Goal: Task Accomplishment & Management: Complete application form

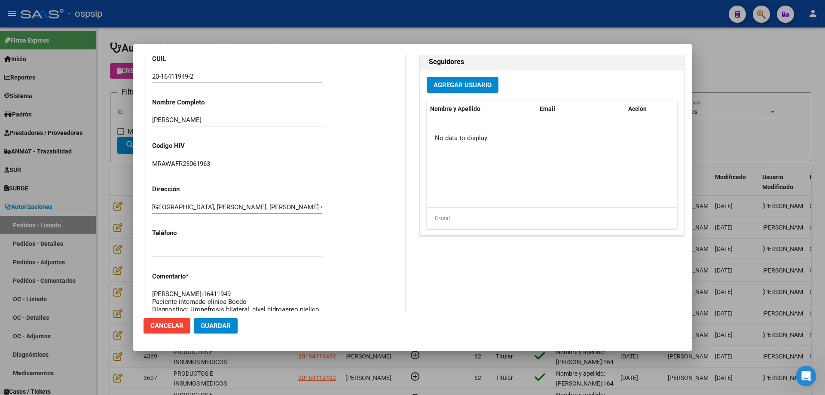
scroll to position [258, 0]
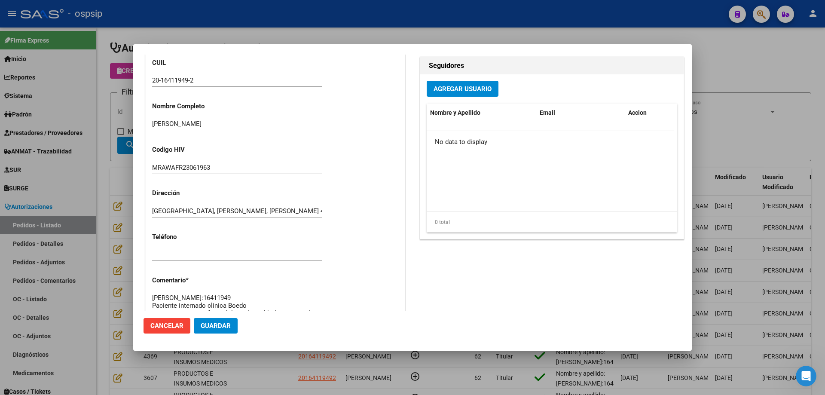
click at [103, 162] on div at bounding box center [412, 197] width 825 height 395
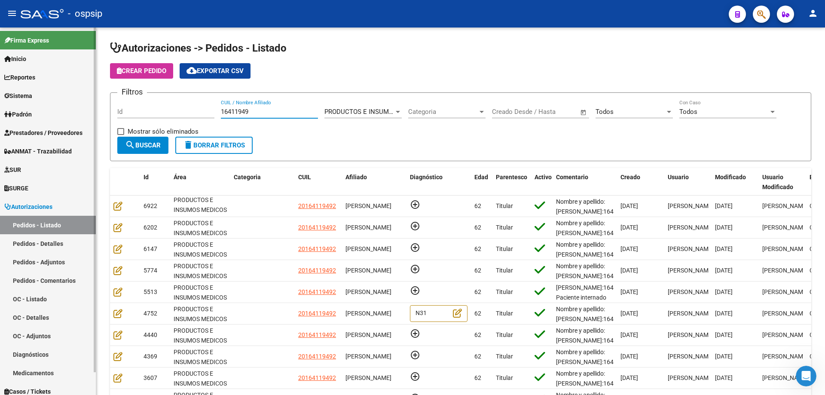
drag, startPoint x: 257, startPoint y: 111, endPoint x: 0, endPoint y: 74, distance: 259.6
click at [1, 82] on mat-sidenav-container "Firma Express Inicio Calendario SSS Instructivos Contacto OS Reportes Egresos D…" at bounding box center [412, 210] width 825 height 367
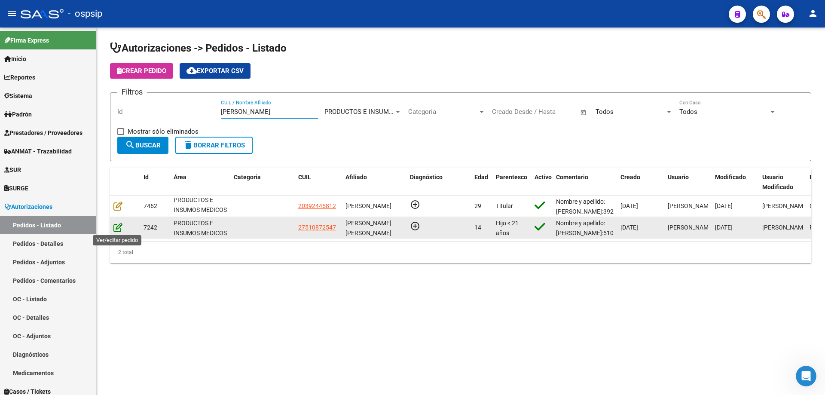
type input "[PERSON_NAME]"
click at [117, 229] on icon at bounding box center [117, 226] width 9 height 9
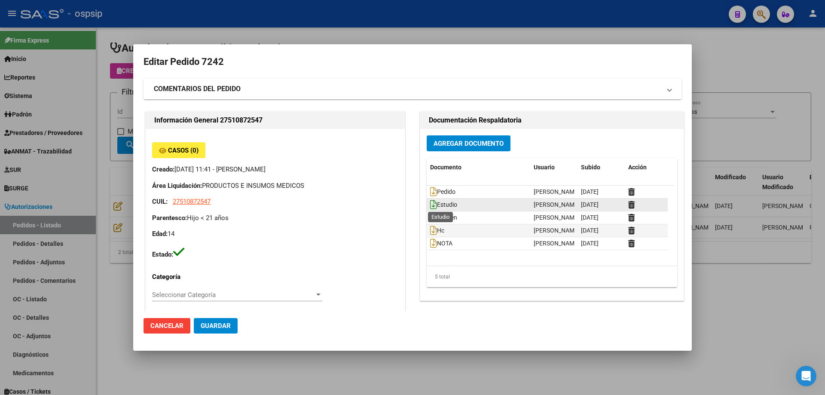
type input "[PERSON_NAME]"
type input "[GEOGRAPHIC_DATA], [GEOGRAPHIC_DATA], MZA 29 LOTE 3 BÊ SIG 0"
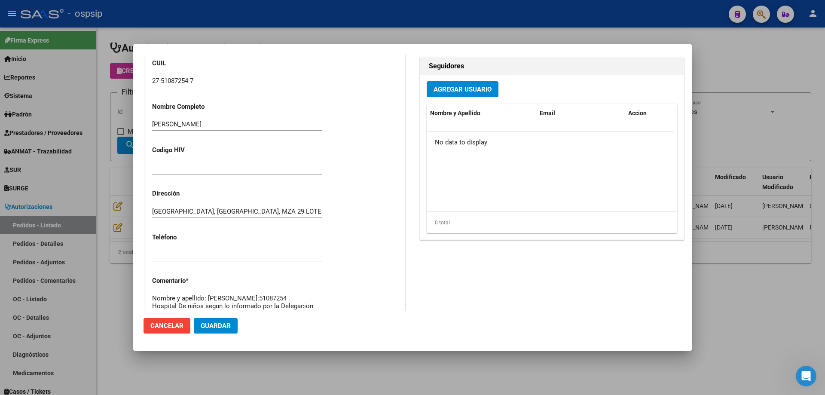
scroll to position [43, 0]
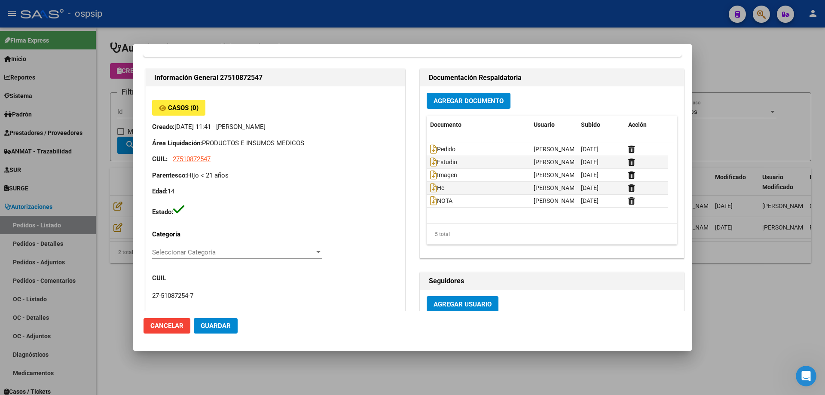
click at [94, 170] on div at bounding box center [412, 197] width 825 height 395
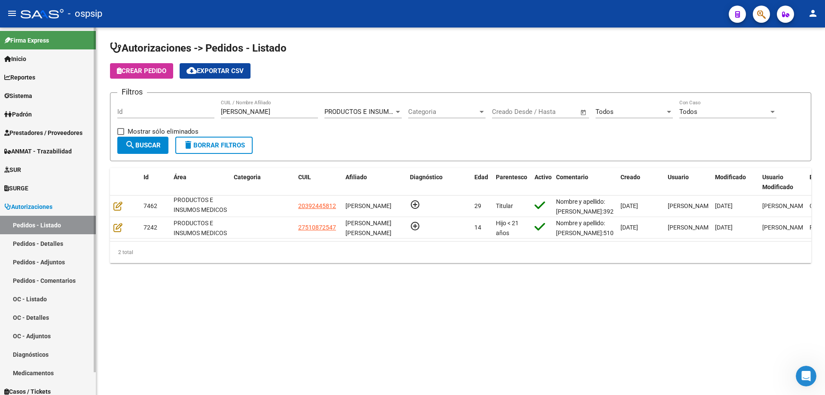
drag, startPoint x: 276, startPoint y: 111, endPoint x: 41, endPoint y: 81, distance: 236.5
click at [41, 81] on mat-sidenav-container "Firma Express Inicio Calendario SSS Instructivos Contacto OS Reportes Egresos D…" at bounding box center [412, 210] width 825 height 367
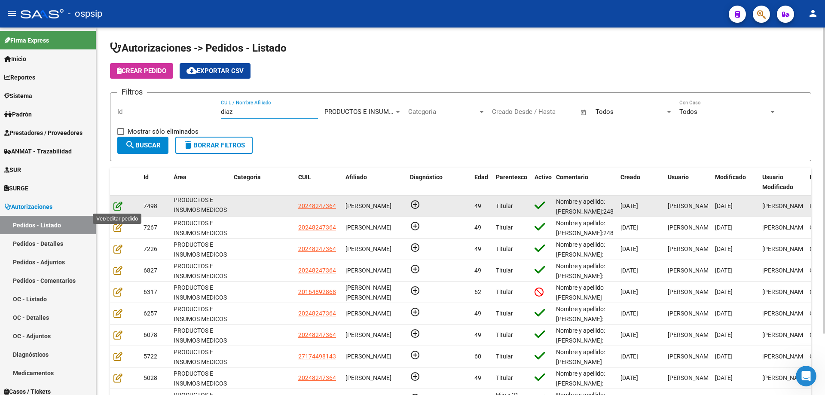
type input "diaz"
click at [119, 205] on icon at bounding box center [117, 205] width 9 height 9
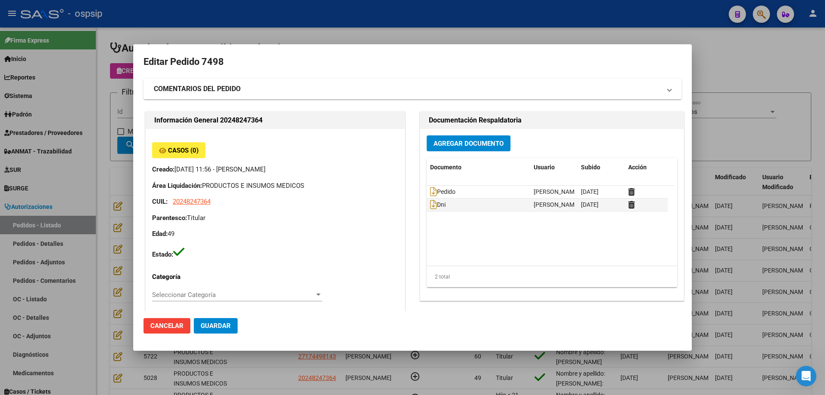
type input "[GEOGRAPHIC_DATA], [GEOGRAPHIC_DATA], [DOMAIN_NAME] Y P. UNIDAS ENTR 1 ED 4, Pi…"
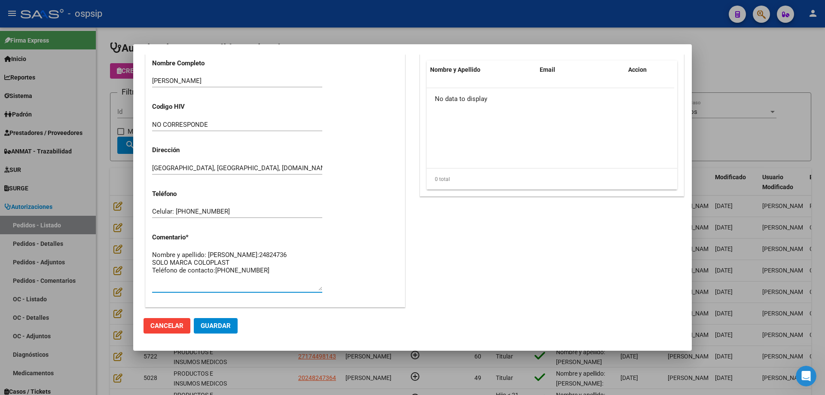
click at [257, 277] on textarea "Nombre y apellido: [PERSON_NAME]:24824736 SOLO MARCA COLOPLAST Teléfono de cont…" at bounding box center [237, 270] width 170 height 40
paste textarea "Domicilio, [PERSON_NAME][STREET_ADDRESS]. [GEOGRAPHIC_DATA]."
click at [183, 279] on textarea "Nombre y apellido: [PERSON_NAME]:24824736 SOLO MARCA COLOPLAST Teléfono de cont…" at bounding box center [237, 270] width 170 height 40
click at [154, 277] on textarea "Nombre y apellido: [PERSON_NAME]:24824736 SOLO MARCA COLOPLAST Teléfono de cont…" at bounding box center [237, 270] width 170 height 40
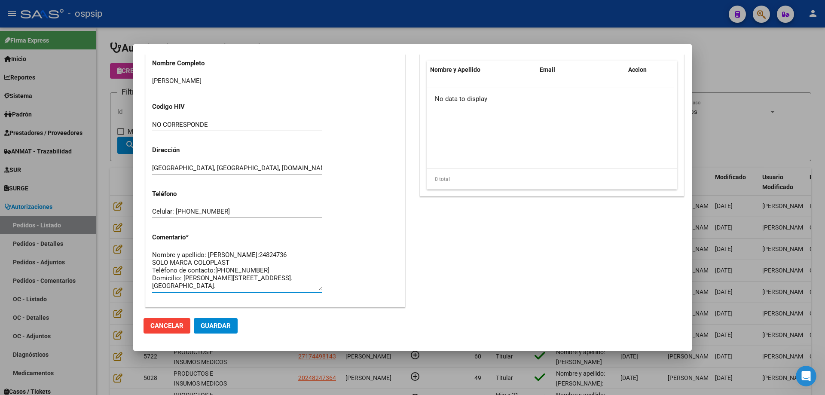
type textarea "Nombre y apellido: [PERSON_NAME]:24824736 SOLO MARCA COLOPLAST Teléfono de cont…"
click at [229, 323] on span "Guardar" at bounding box center [216, 326] width 30 height 8
click at [80, 147] on div at bounding box center [412, 197] width 825 height 395
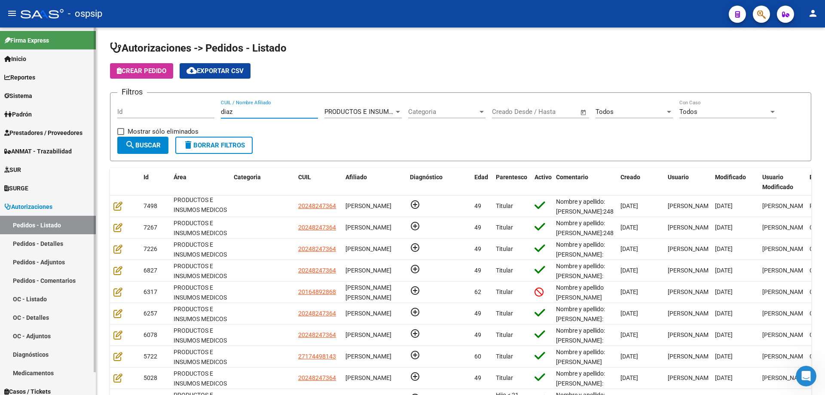
drag, startPoint x: 255, startPoint y: 112, endPoint x: 89, endPoint y: 108, distance: 165.8
click at [89, 108] on mat-sidenav-container "Firma Express Inicio Calendario SSS Instructivos Contacto OS Reportes Egresos D…" at bounding box center [412, 210] width 825 height 367
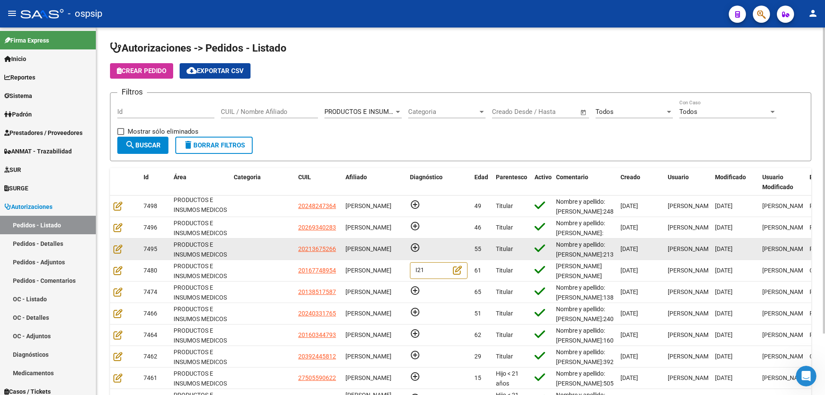
click at [113, 250] on datatable-body-cell at bounding box center [125, 248] width 30 height 21
click at [117, 250] on icon at bounding box center [117, 248] width 9 height 9
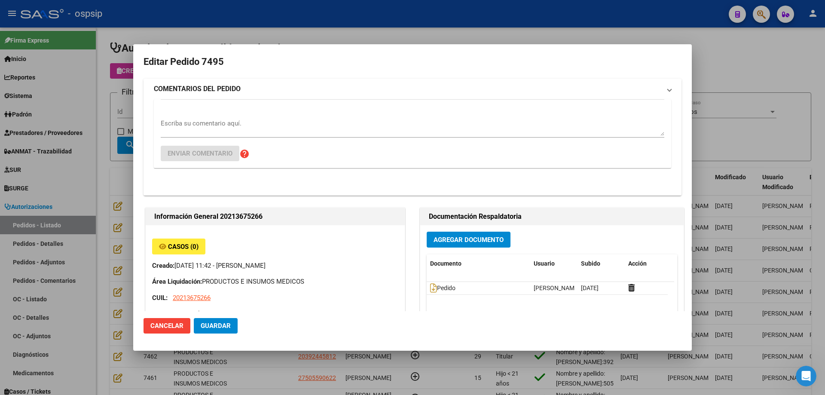
type input "[GEOGRAPHIC_DATA], [GEOGRAPHIC_DATA][PERSON_NAME], [PERSON_NAME] 5898"
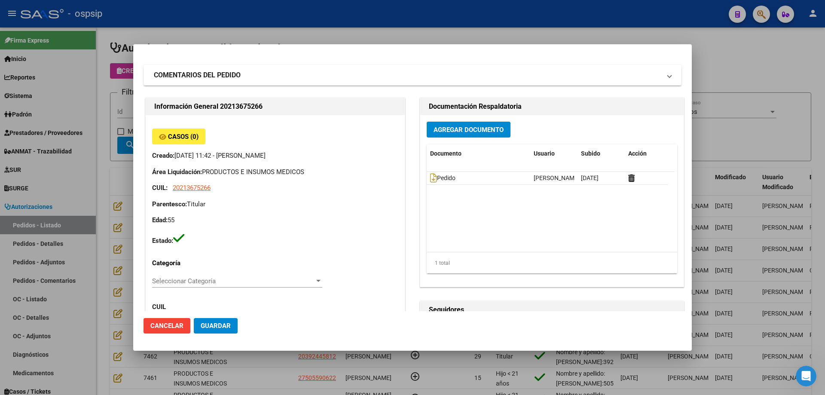
scroll to position [0, 0]
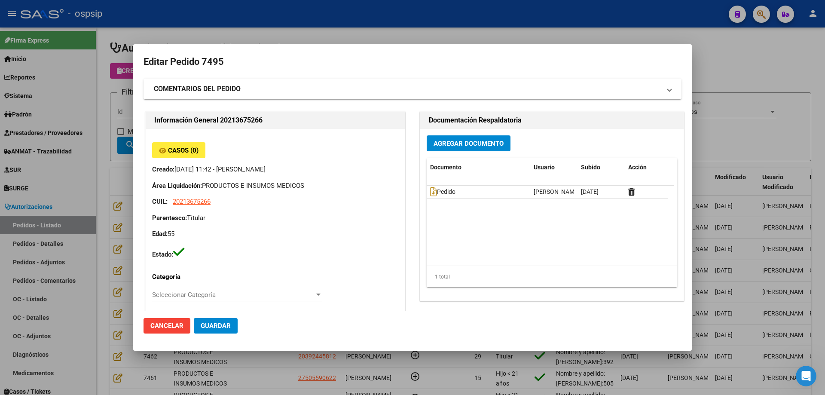
click at [467, 146] on span "Agregar Documento" at bounding box center [468, 144] width 70 height 8
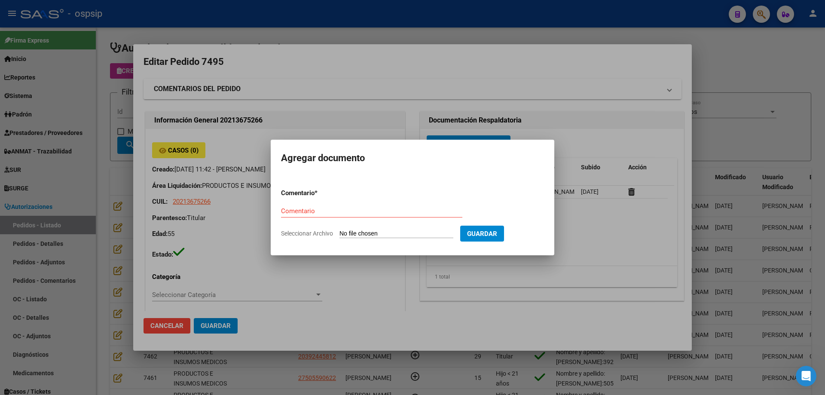
click at [396, 233] on input "Seleccionar Archivo" at bounding box center [396, 234] width 114 height 8
type input "C:\fakepath\hc [PERSON_NAME].pdf"
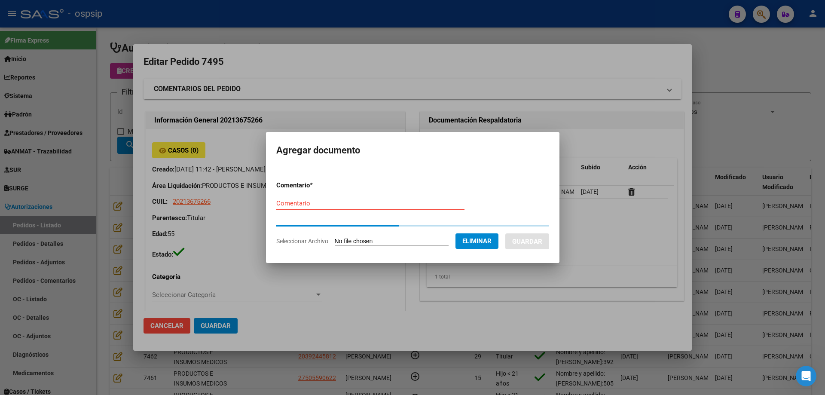
click at [322, 207] on input "Comentario" at bounding box center [370, 203] width 188 height 8
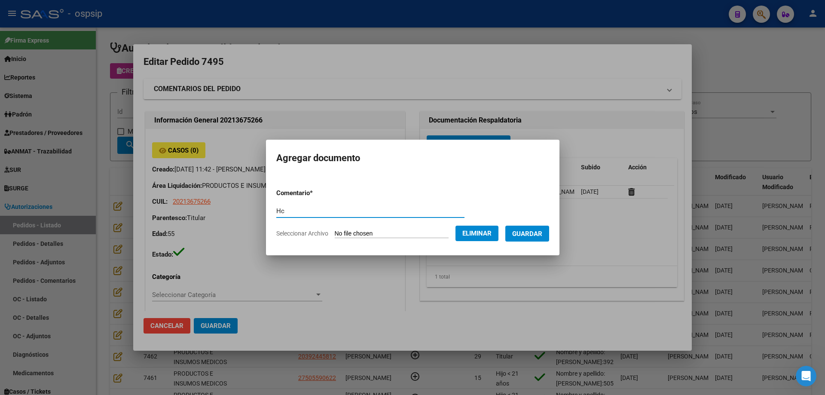
type input "Hc"
click at [524, 231] on span "Guardar" at bounding box center [527, 234] width 30 height 8
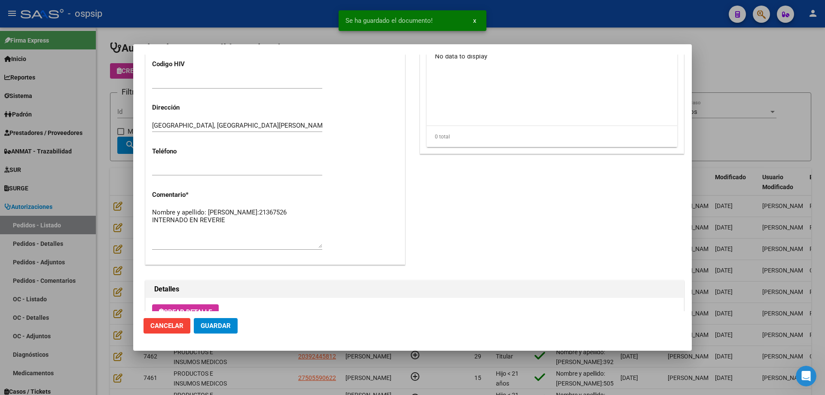
click at [224, 326] on span "Guardar" at bounding box center [216, 326] width 30 height 8
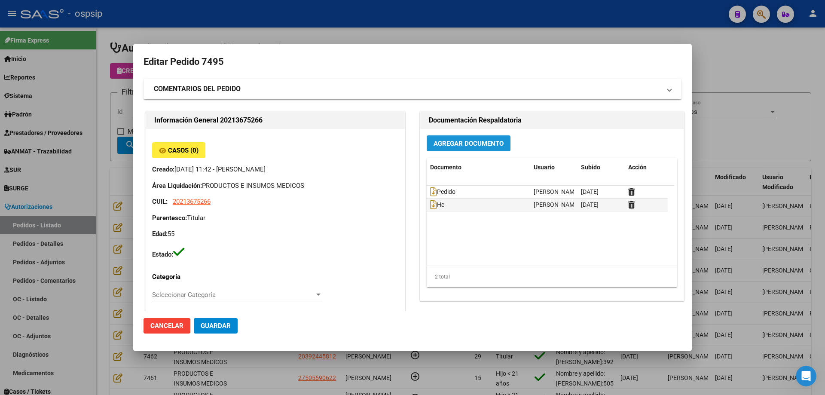
click at [450, 150] on button "Agregar Documento" at bounding box center [469, 143] width 84 height 16
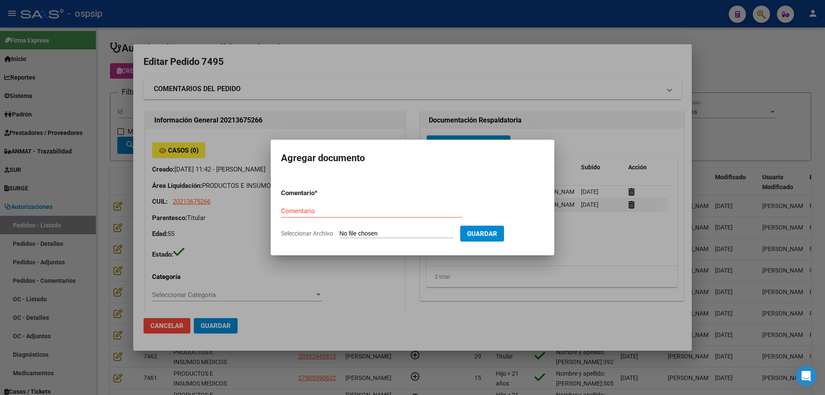
click at [416, 233] on input "Seleccionar Archivo" at bounding box center [396, 234] width 114 height 8
type input "C:\fakepath\dni [PERSON_NAME].pdf"
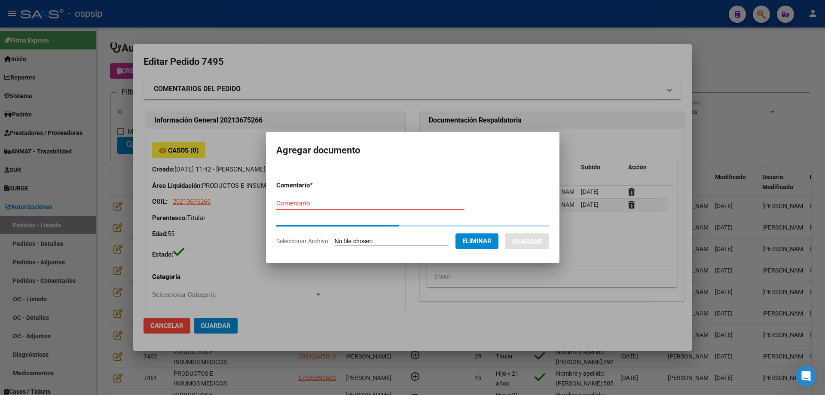
click at [347, 207] on div "Comentario" at bounding box center [370, 203] width 188 height 13
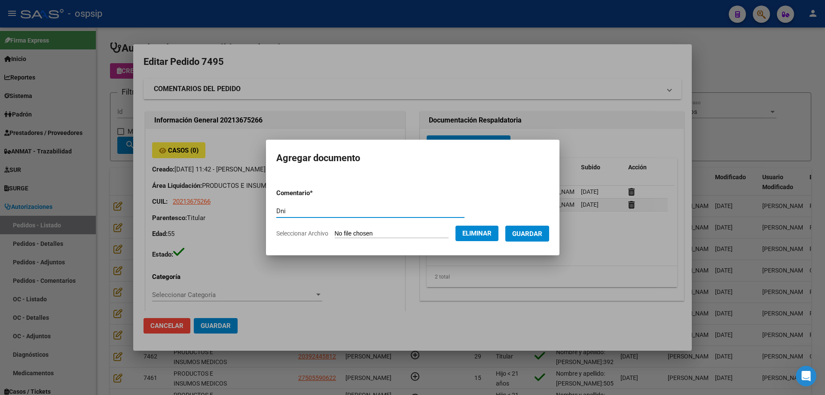
type input "Dni"
click at [540, 233] on span "Guardar" at bounding box center [527, 234] width 30 height 8
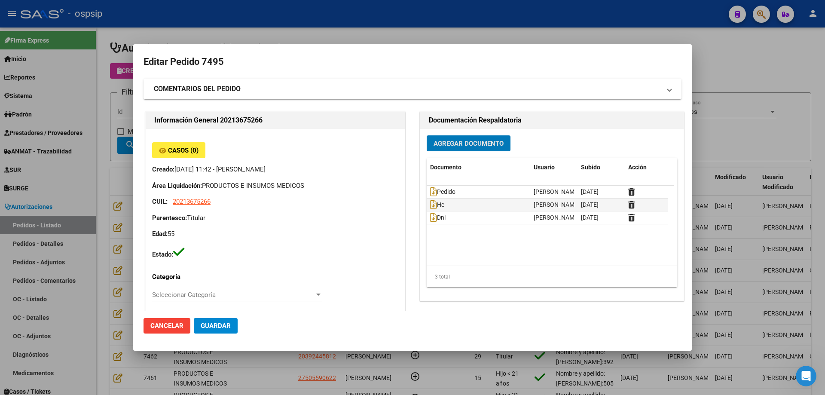
click at [470, 148] on button "Agregar Documento" at bounding box center [469, 143] width 84 height 16
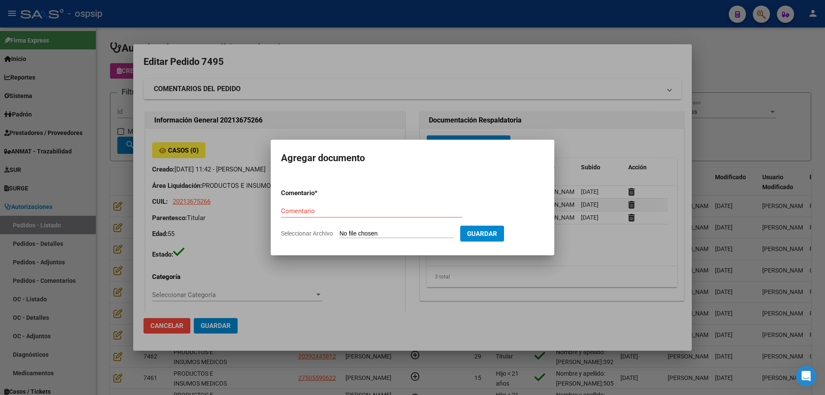
click at [425, 235] on input "Seleccionar Archivo" at bounding box center [396, 234] width 114 height 8
type input "C:\fakepath\carnet [PERSON_NAME].pdf"
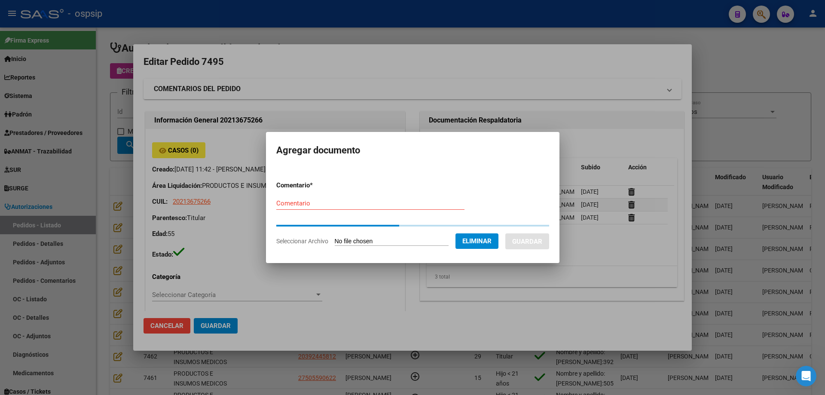
click at [305, 206] on div "Comentario" at bounding box center [370, 203] width 188 height 13
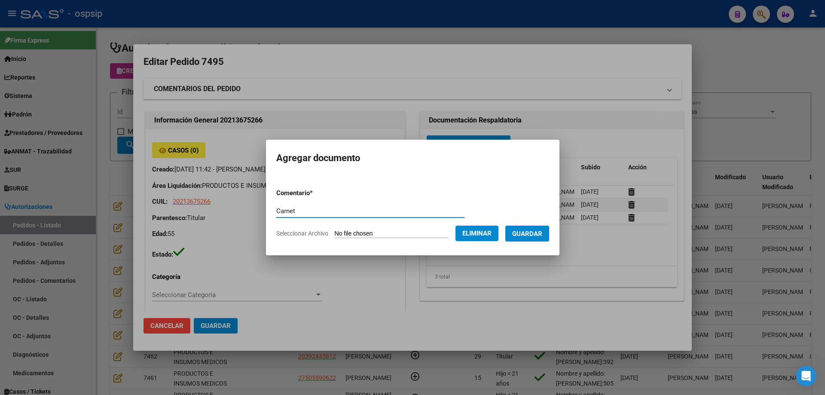
type input "Carnet"
click at [542, 231] on span "Guardar" at bounding box center [527, 234] width 30 height 8
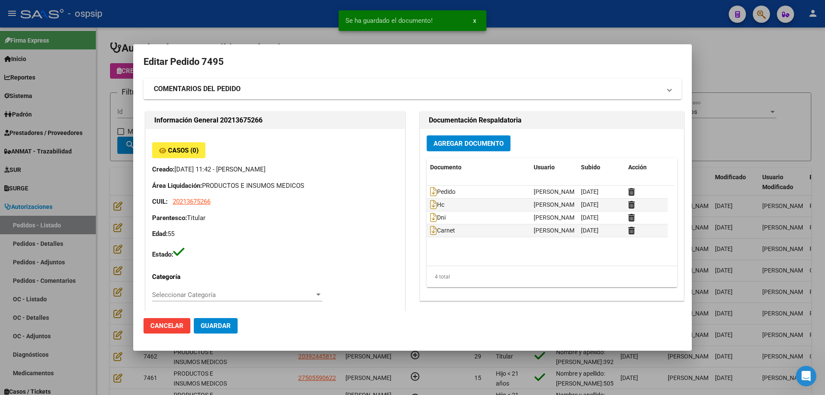
click at [239, 325] on mat-dialog-actions "Cancelar Guardar" at bounding box center [412, 325] width 538 height 29
click at [229, 327] on span "Guardar" at bounding box center [216, 326] width 30 height 8
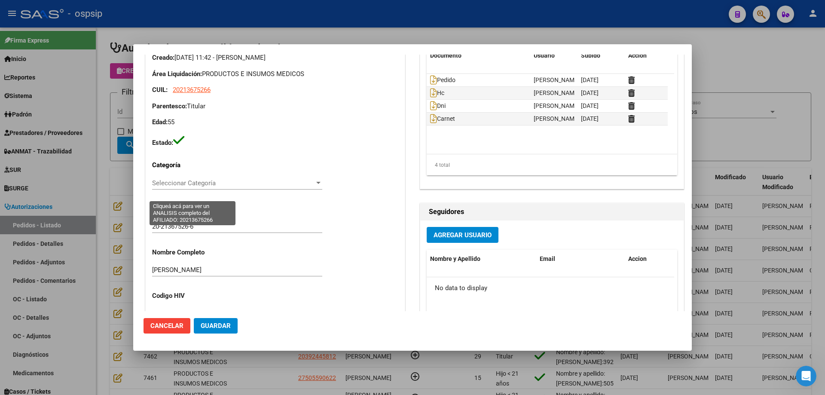
scroll to position [301, 0]
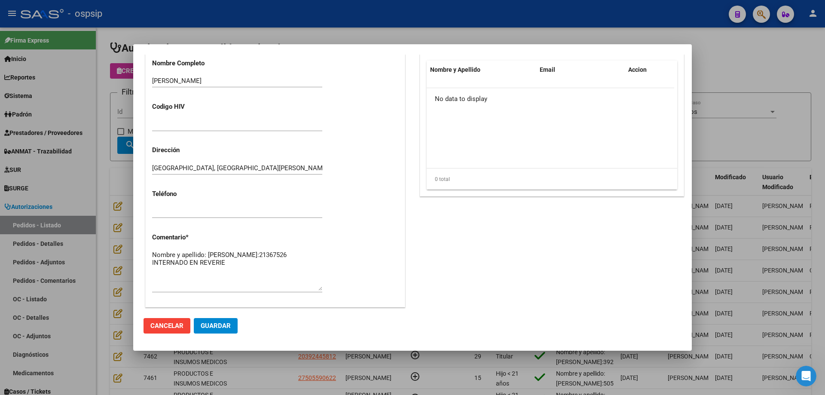
click at [246, 270] on textarea "Nombre y apellido: [PERSON_NAME]:21367526 INTERNADO EN REVERIE" at bounding box center [237, 270] width 170 height 40
paste textarea "Contacto: [PERSON_NAME] [PHONE_NUMBER] (esposa)"
click at [231, 279] on textarea "Nombre y apellido: [PERSON_NAME]:21367526 INTERNADO EN REVERIE Contacto: [PERSO…" at bounding box center [237, 270] width 170 height 40
type textarea "Nombre y apellido: [PERSON_NAME]:21367526 INTERNADO EN REVERIE Contacto: [PERSO…"
click at [225, 326] on span "Guardar" at bounding box center [216, 326] width 30 height 8
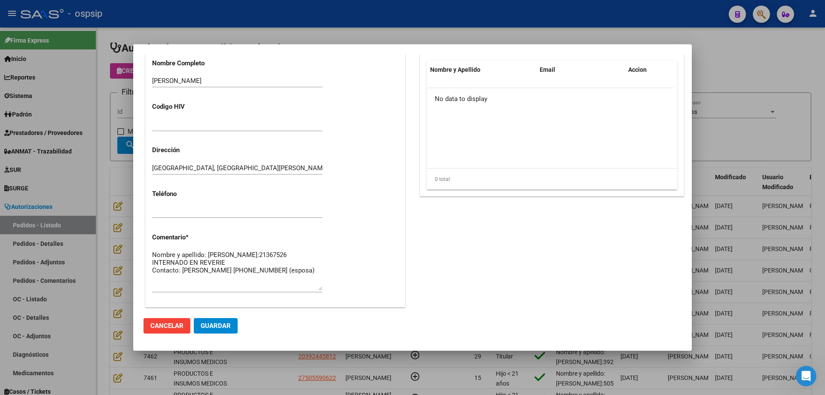
drag, startPoint x: 114, startPoint y: 113, endPoint x: 162, endPoint y: 118, distance: 48.3
click at [114, 114] on div at bounding box center [412, 197] width 825 height 395
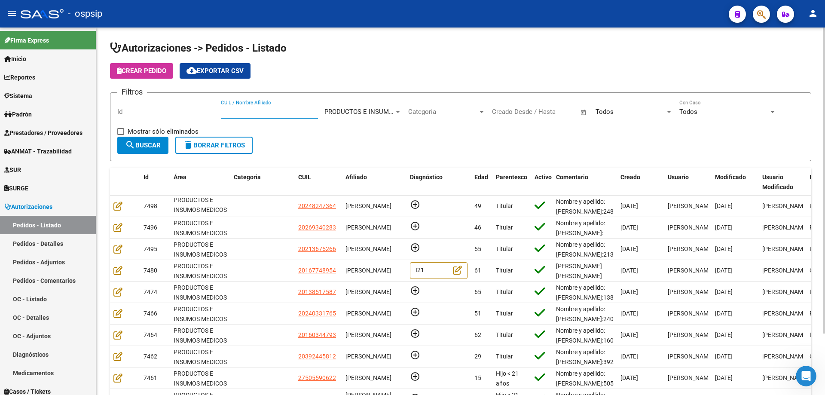
click at [270, 109] on input "CUIL / Nombre Afiliado" at bounding box center [269, 112] width 97 height 8
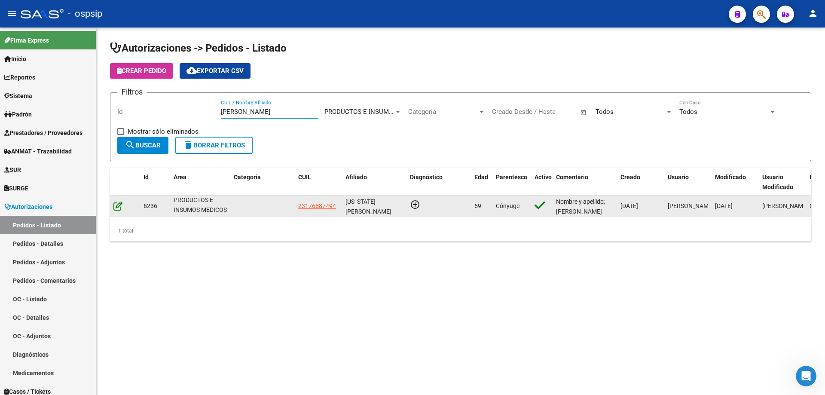
type input "[PERSON_NAME]"
click at [119, 207] on icon at bounding box center [117, 205] width 9 height 9
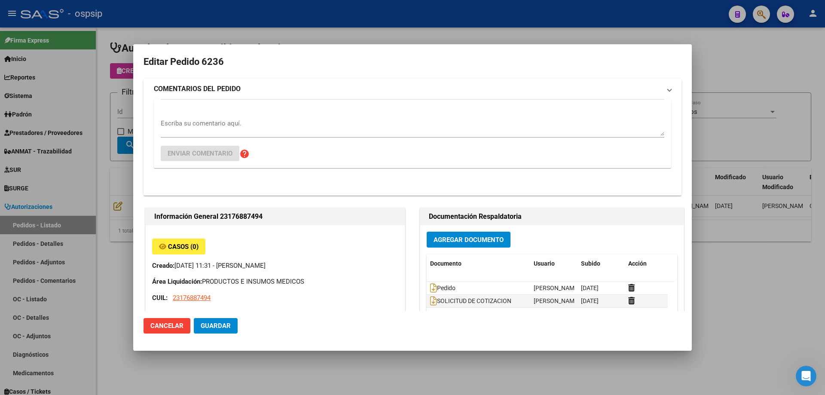
type input "Capital Federal, CABA, CNEL [PERSON_NAME] 2254"
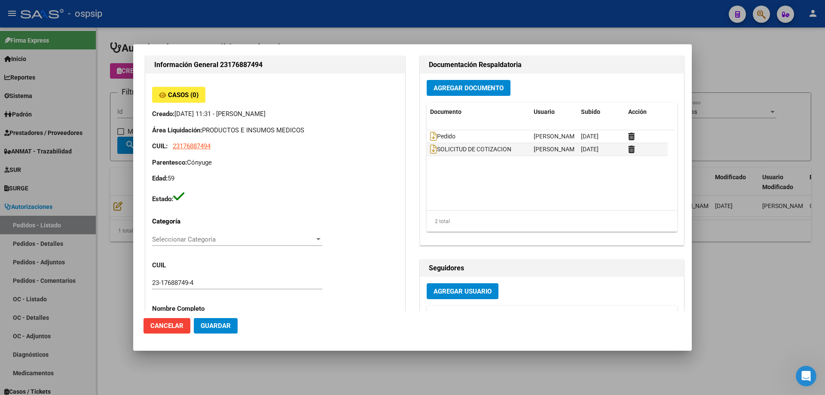
scroll to position [0, 0]
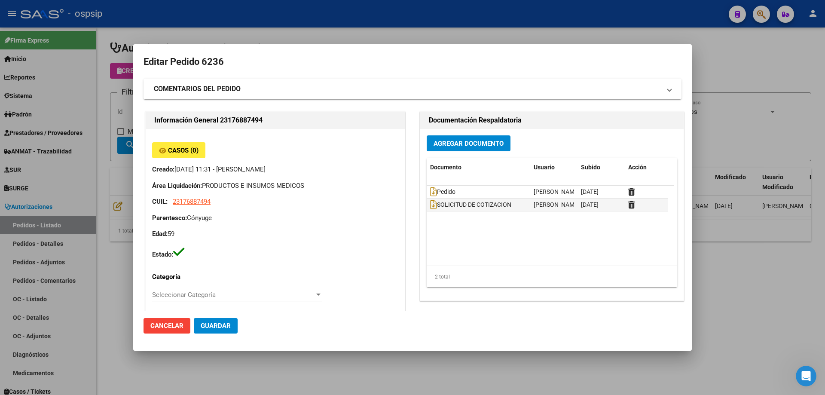
click at [93, 81] on div at bounding box center [412, 197] width 825 height 395
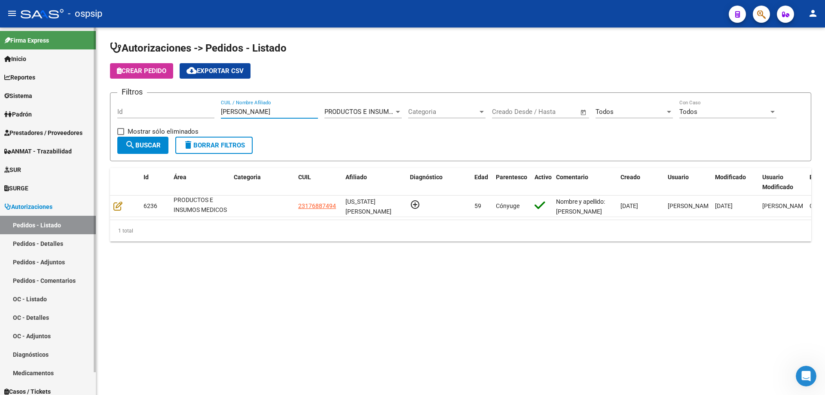
drag, startPoint x: 259, startPoint y: 109, endPoint x: 14, endPoint y: 53, distance: 251.0
click at [0, 92] on mat-sidenav-container "Firma Express Inicio Calendario SSS Instructivos Contacto OS Reportes Egresos D…" at bounding box center [412, 210] width 825 height 367
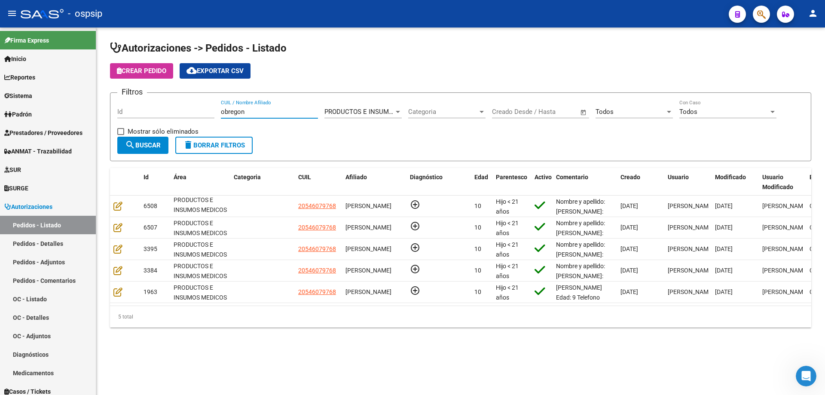
type input "obregon"
drag, startPoint x: 252, startPoint y: 114, endPoint x: 123, endPoint y: 92, distance: 130.6
click at [123, 100] on div "Filtros Id [PERSON_NAME] CUIL / Nombre Afiliado PRODUCTOS E INSUMOS MEDICOS Sel…" at bounding box center [460, 118] width 686 height 37
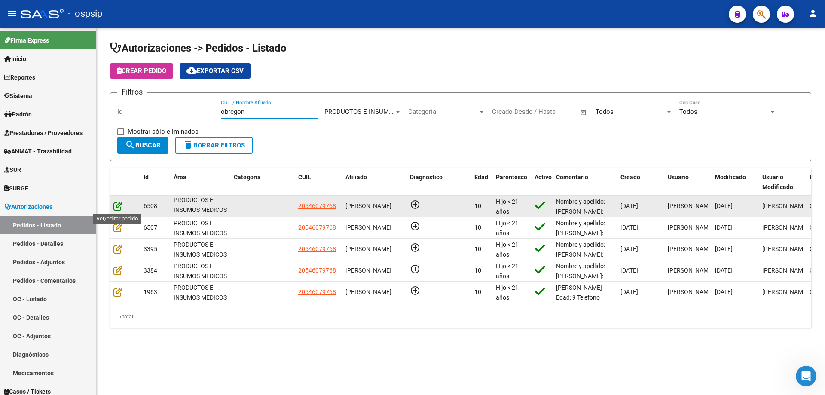
click at [117, 208] on icon at bounding box center [117, 205] width 9 height 9
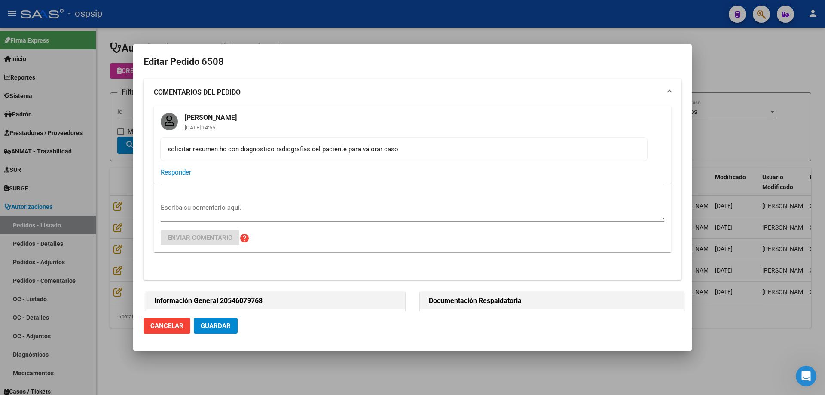
type input "[GEOGRAPHIC_DATA], [GEOGRAPHIC_DATA], GRAL [PERSON_NAME] 1479"
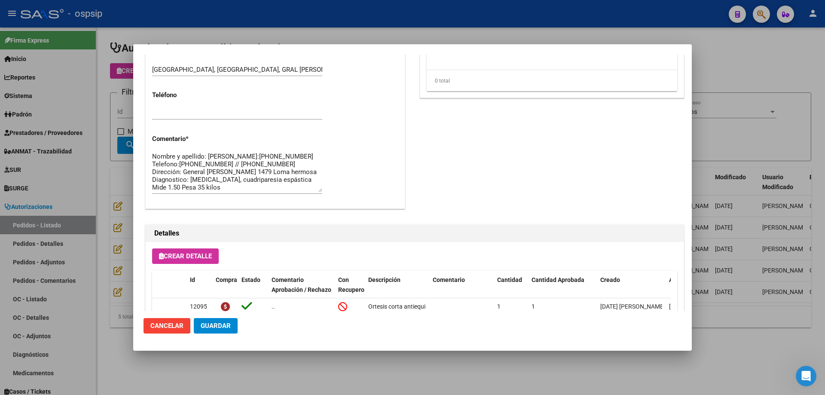
scroll to position [687, 0]
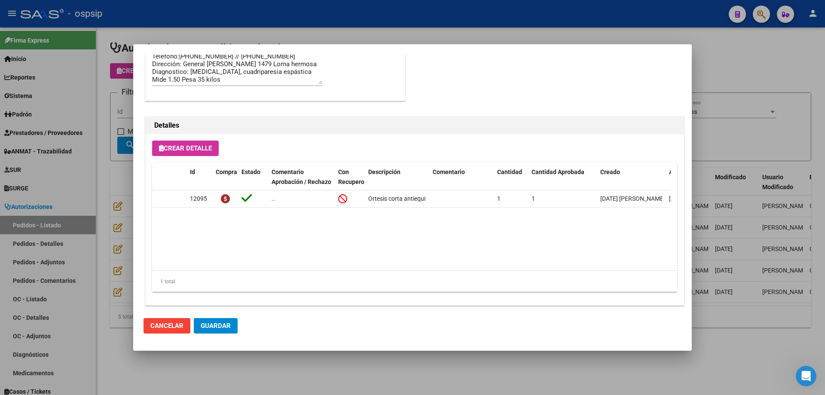
click at [116, 192] on div at bounding box center [412, 197] width 825 height 395
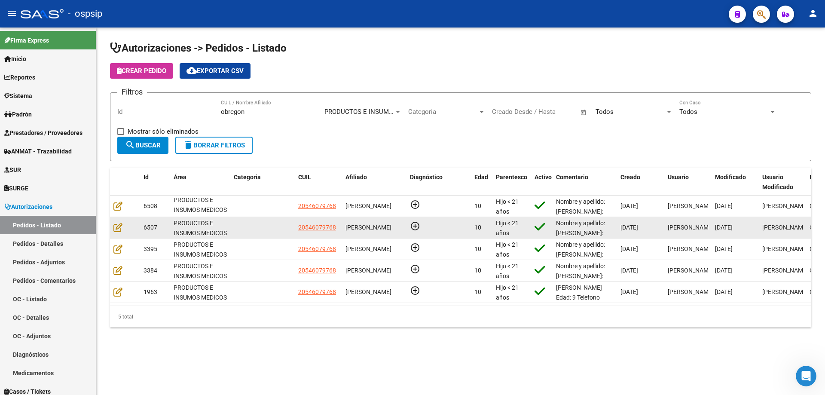
click at [122, 229] on div at bounding box center [124, 227] width 23 height 10
click at [118, 229] on icon at bounding box center [117, 226] width 9 height 9
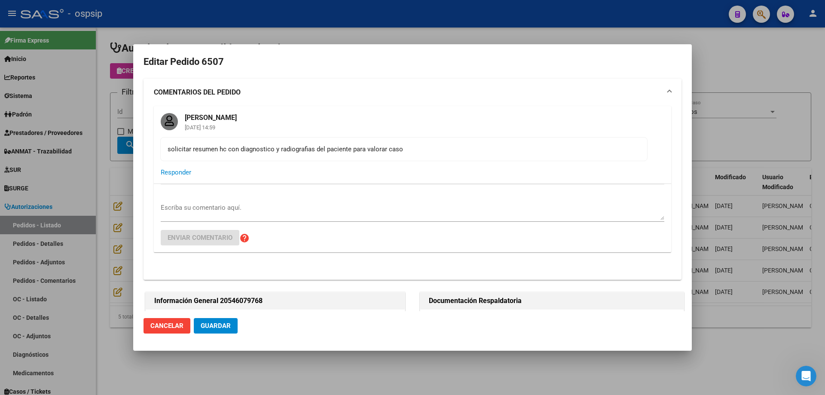
type input "[GEOGRAPHIC_DATA], [GEOGRAPHIC_DATA], GRAL [PERSON_NAME] 1479"
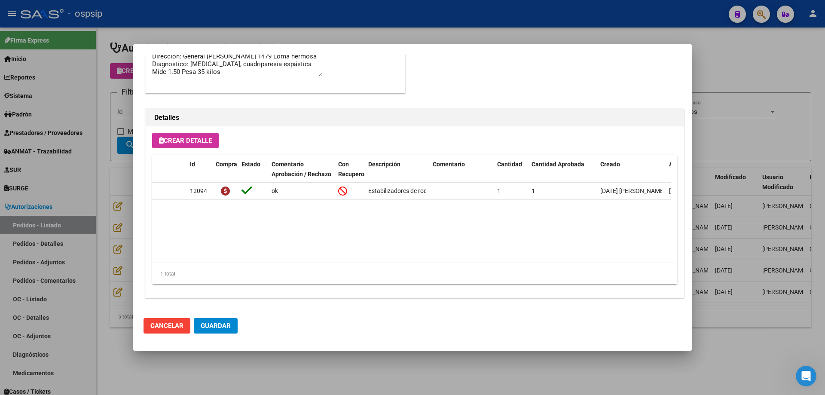
scroll to position [695, 0]
click at [82, 184] on div at bounding box center [412, 197] width 825 height 395
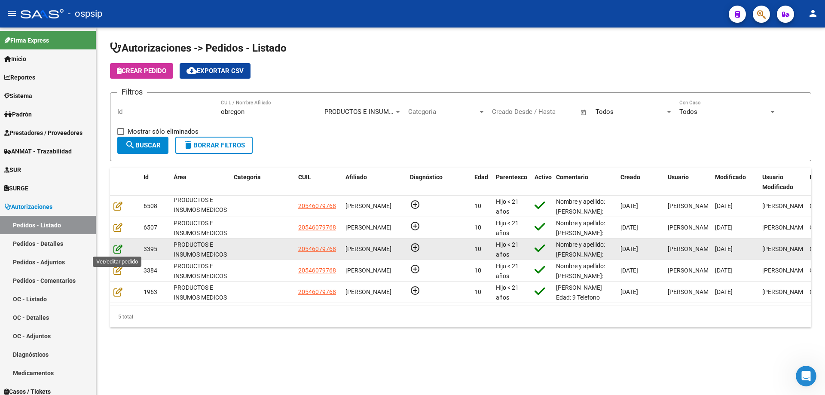
click at [115, 249] on icon at bounding box center [117, 248] width 9 height 9
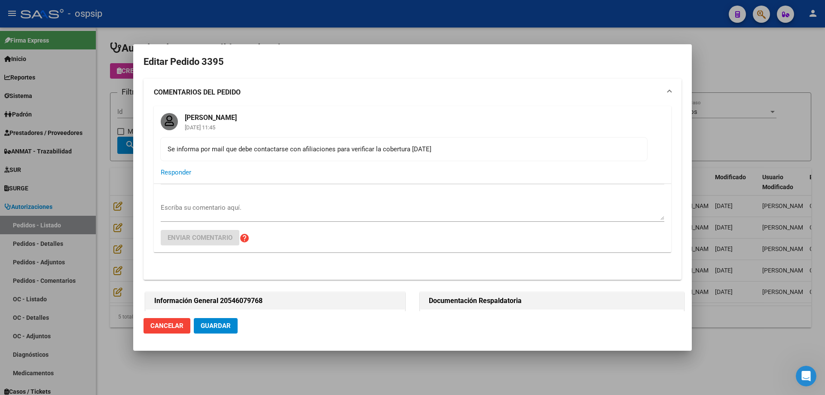
type input "[GEOGRAPHIC_DATA], [GEOGRAPHIC_DATA], GRAL [PERSON_NAME] 1479"
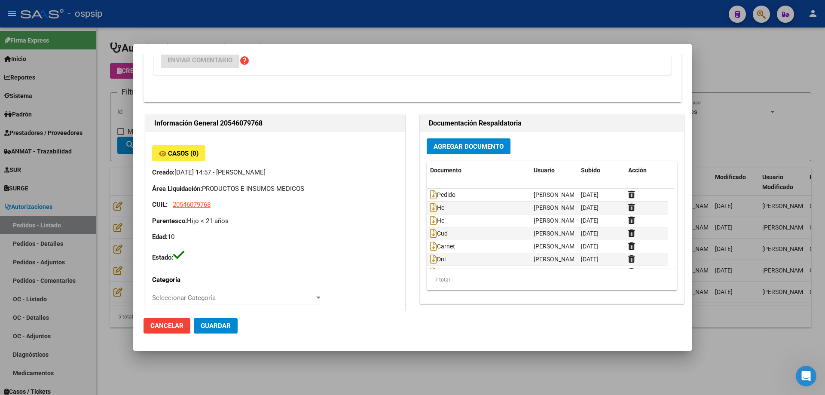
scroll to position [0, 0]
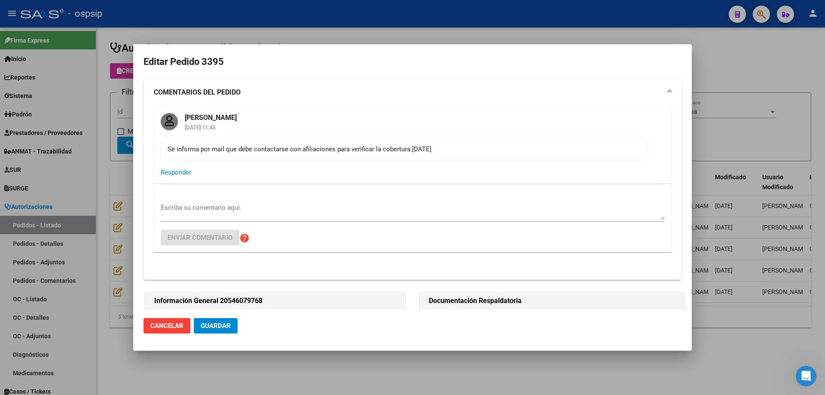
drag, startPoint x: 449, startPoint y: 150, endPoint x: 141, endPoint y: 149, distance: 308.4
click at [141, 149] on mat-dialog-content "Editar Pedido 3395 COMENTARIOS DEL PEDIDO [PERSON_NAME] [DATE] 11:45 Se informa…" at bounding box center [412, 183] width 558 height 256
click at [422, 150] on div "Se informa por mail que debe contactarse con afiliaciones para verificar la cob…" at bounding box center [404, 148] width 472 height 9
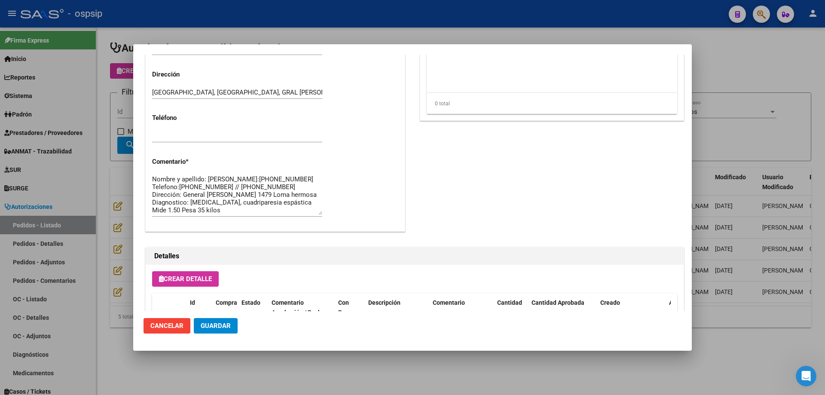
scroll to position [695, 0]
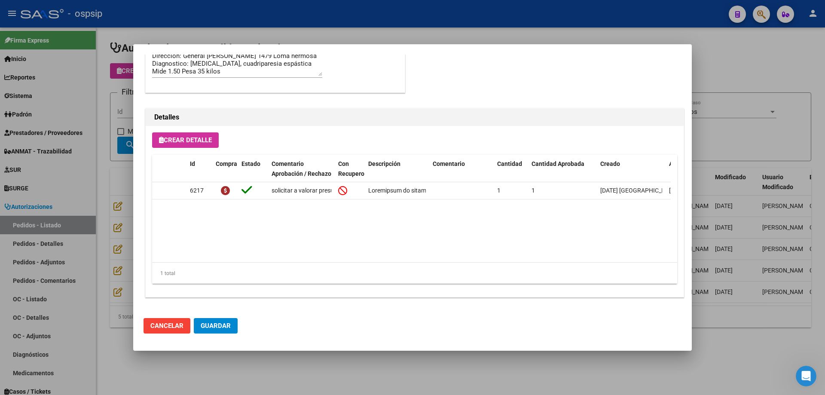
click at [105, 223] on div at bounding box center [412, 197] width 825 height 395
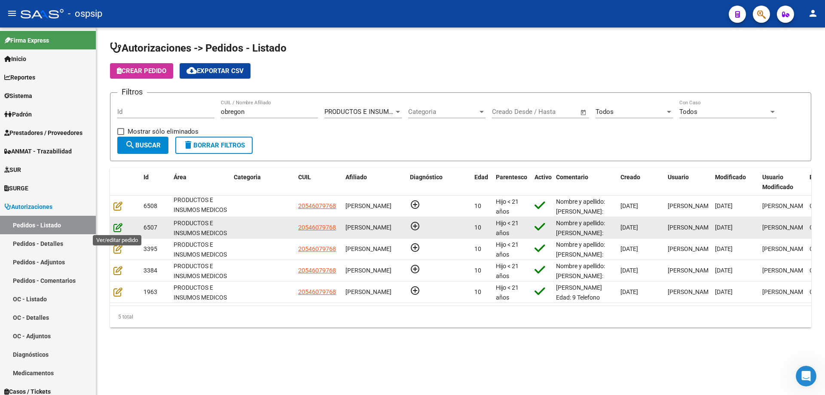
click at [115, 227] on icon at bounding box center [117, 226] width 9 height 9
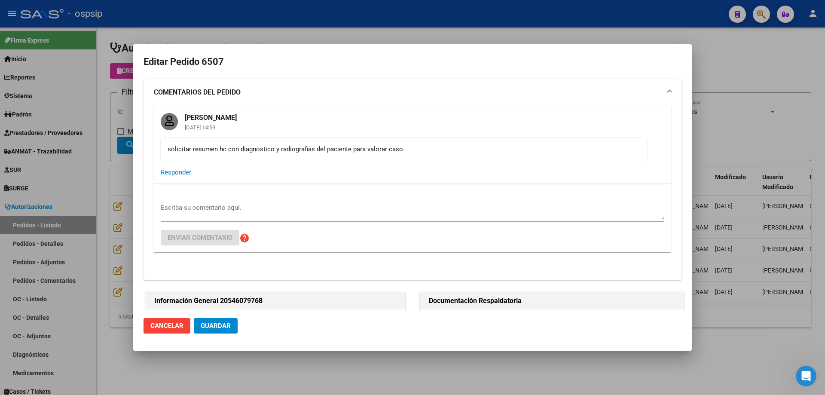
type input "[GEOGRAPHIC_DATA], [GEOGRAPHIC_DATA], GRAL [PERSON_NAME] 1479"
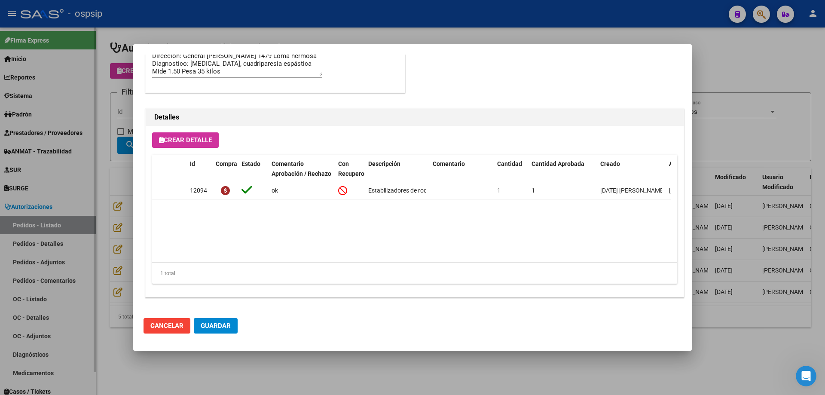
drag, startPoint x: 87, startPoint y: 258, endPoint x: 95, endPoint y: 258, distance: 8.2
click at [87, 258] on div at bounding box center [412, 197] width 825 height 395
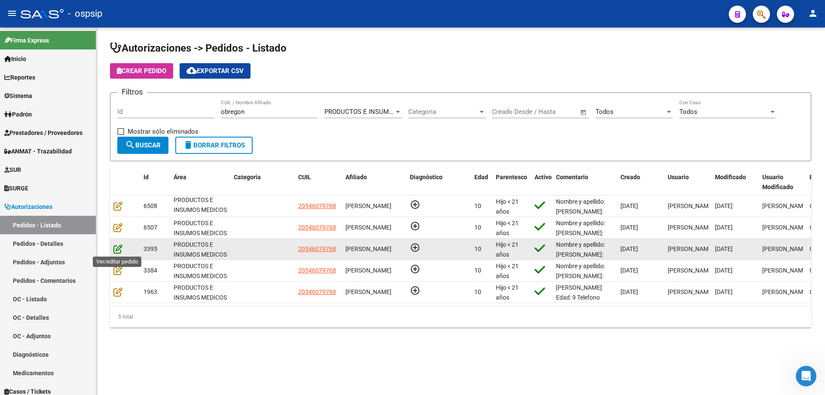
click at [117, 250] on icon at bounding box center [117, 248] width 9 height 9
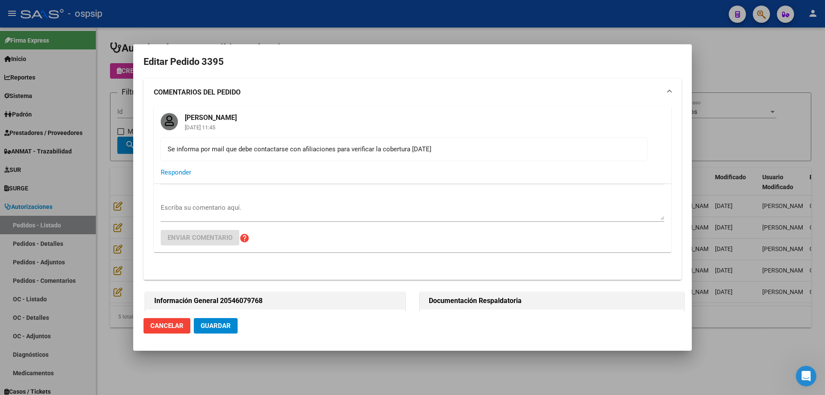
type input "[GEOGRAPHIC_DATA], [GEOGRAPHIC_DATA], GRAL [PERSON_NAME] 1479"
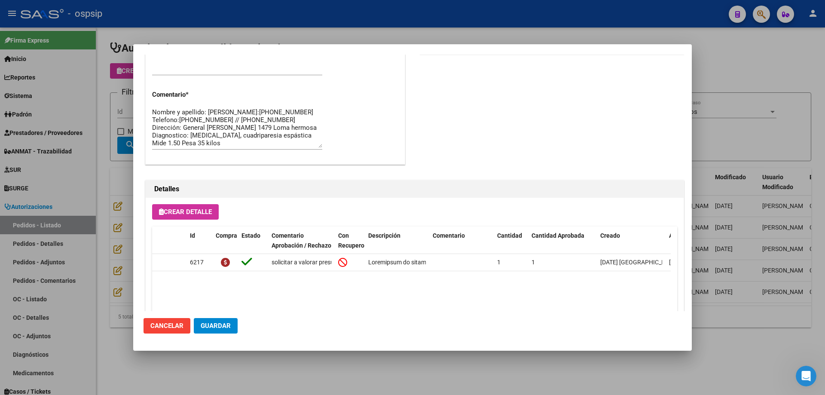
scroll to position [644, 0]
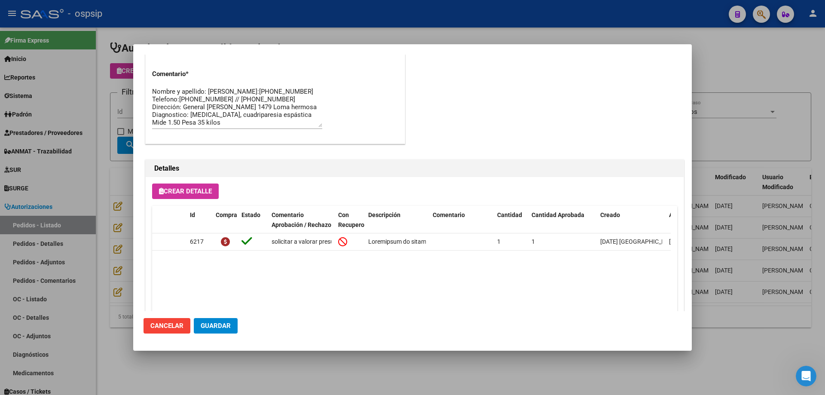
click at [29, 235] on div at bounding box center [412, 197] width 825 height 395
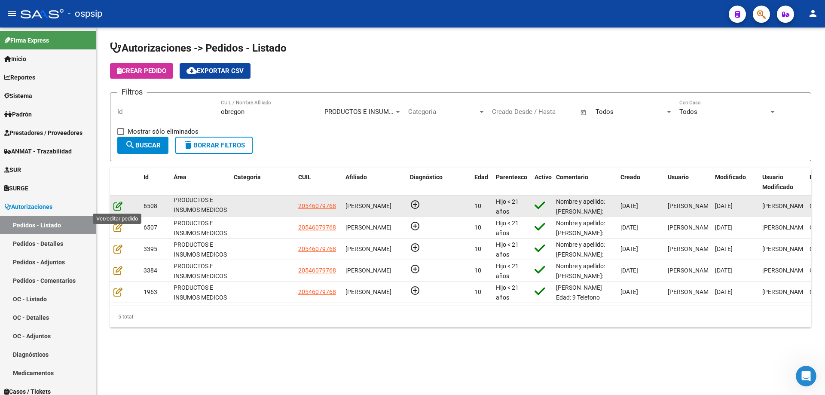
click at [114, 208] on icon at bounding box center [117, 205] width 9 height 9
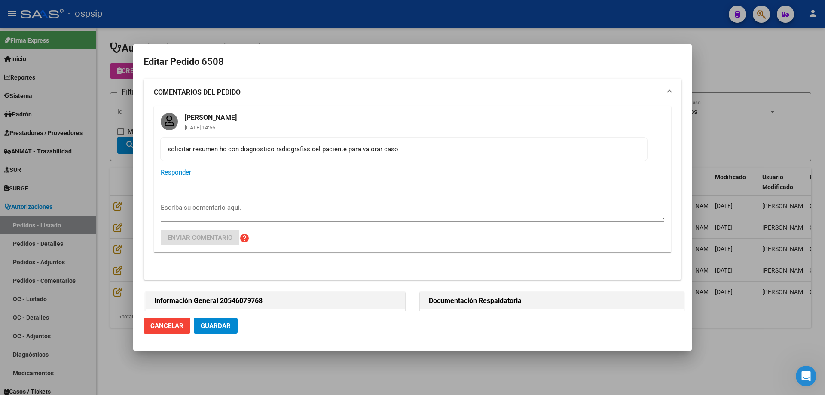
type input "[GEOGRAPHIC_DATA], [GEOGRAPHIC_DATA], GRAL [PERSON_NAME] 1479"
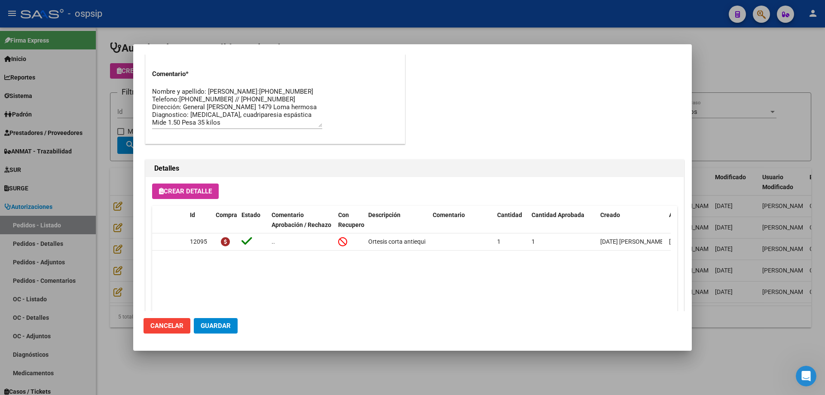
click at [118, 217] on div at bounding box center [412, 197] width 825 height 395
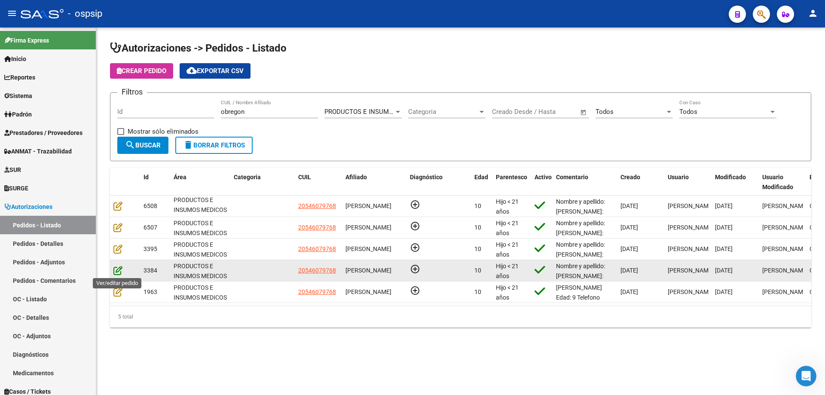
click at [120, 268] on icon at bounding box center [117, 269] width 9 height 9
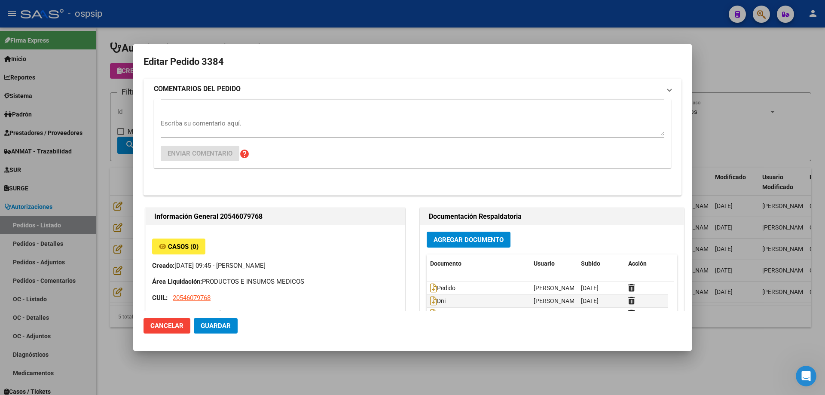
type input "[GEOGRAPHIC_DATA], [GEOGRAPHIC_DATA], GRAL [PERSON_NAME] 1479"
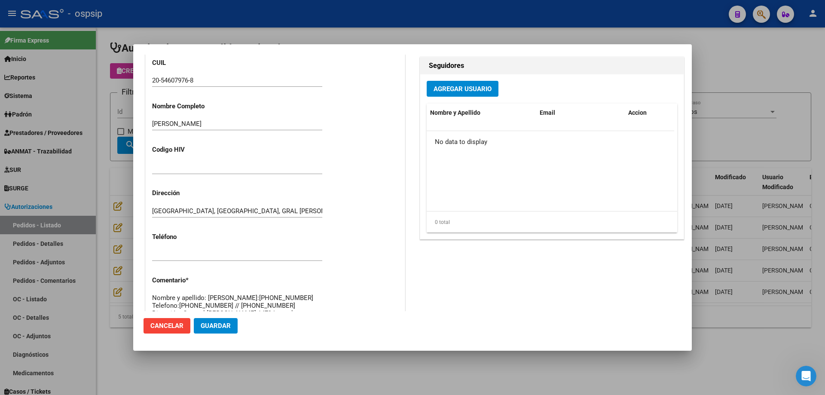
scroll to position [515, 0]
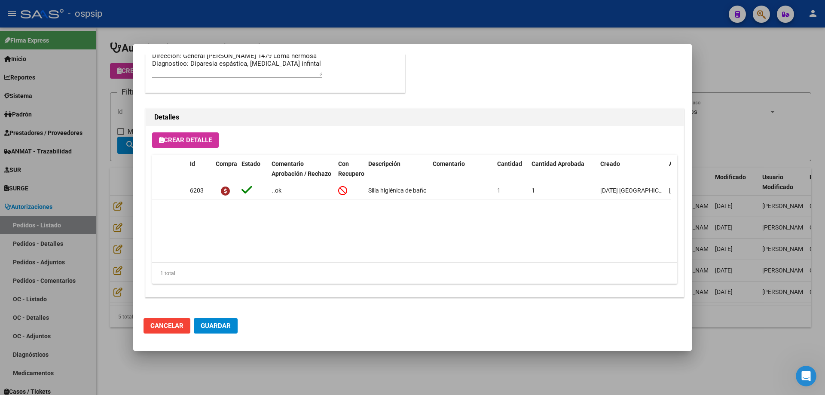
click at [99, 222] on div at bounding box center [412, 197] width 825 height 395
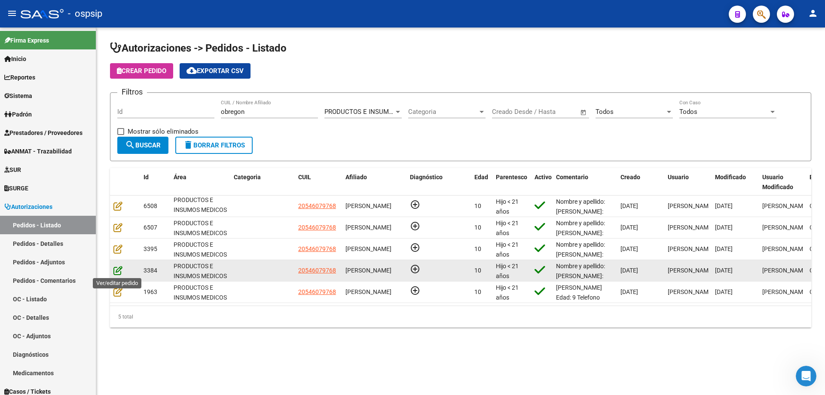
click at [119, 270] on icon at bounding box center [117, 269] width 9 height 9
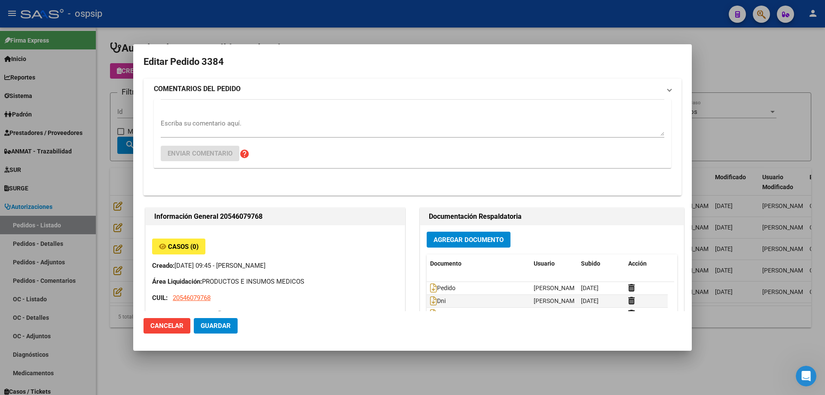
type input "[GEOGRAPHIC_DATA], [GEOGRAPHIC_DATA], GRAL [PERSON_NAME] 1479"
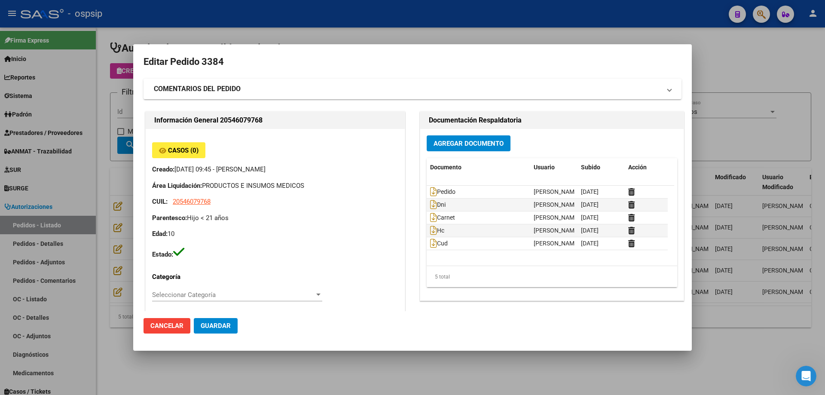
click at [98, 267] on div at bounding box center [412, 197] width 825 height 395
